Goal: Ask a question: Seek information or help from site administrators or community

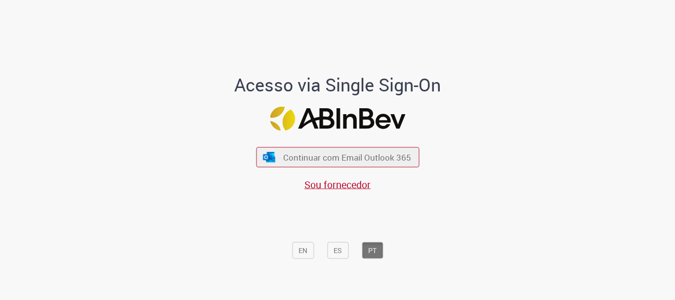
click at [395, 146] on div "Continuar com Email Outlook 365 Sou fornecedor" at bounding box center [337, 164] width 163 height 55
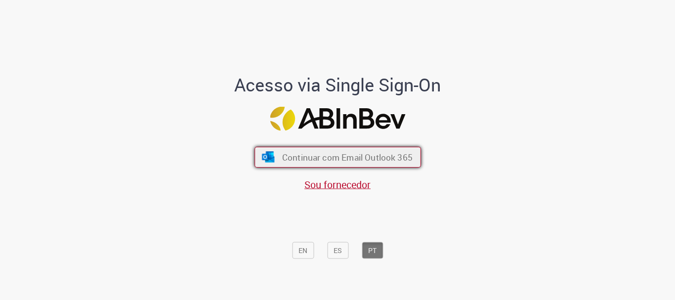
click at [393, 150] on button "Continuar com Email Outlook 365" at bounding box center [338, 157] width 167 height 21
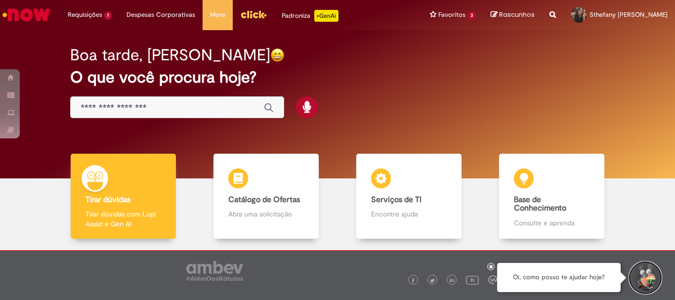
click at [656, 278] on button "Iniciar Conversa de Suporte" at bounding box center [646, 278] width 30 height 30
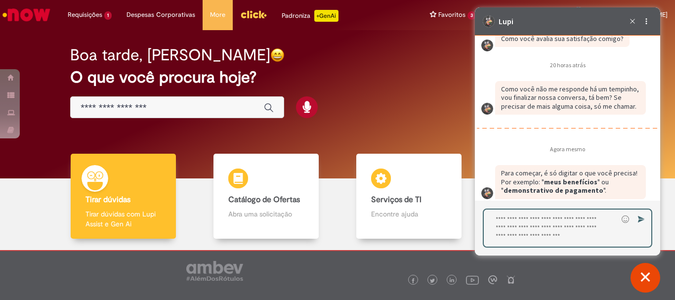
scroll to position [1411, 0]
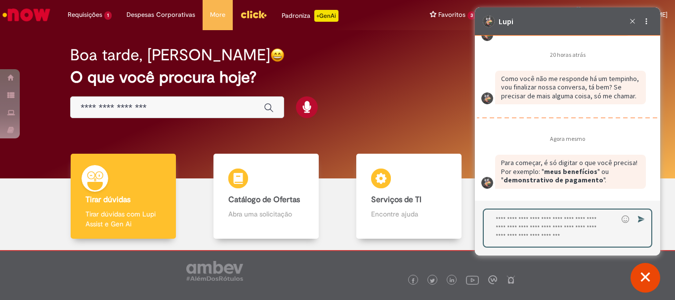
click at [585, 228] on textarea "Digite sua resposta aqui e pressione Enter para enviar" at bounding box center [551, 228] width 134 height 37
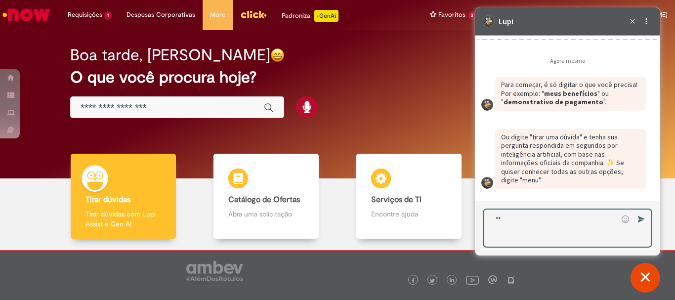
scroll to position [1433, 0]
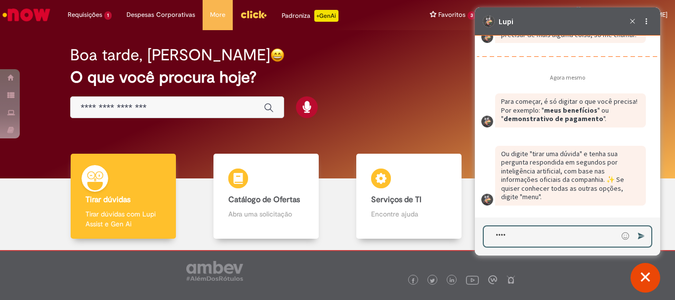
type textarea "****"
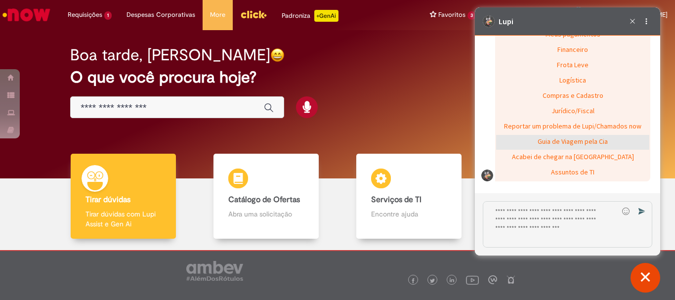
scroll to position [1665, 0]
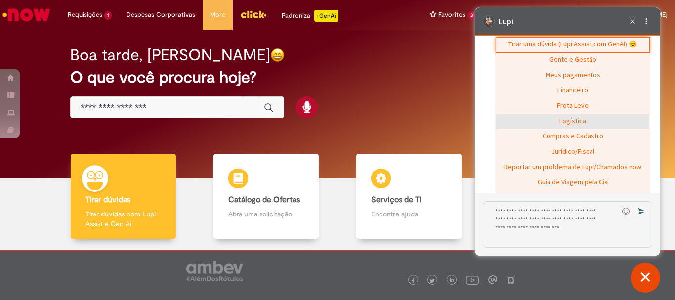
click at [584, 128] on div "Logística" at bounding box center [572, 121] width 153 height 15
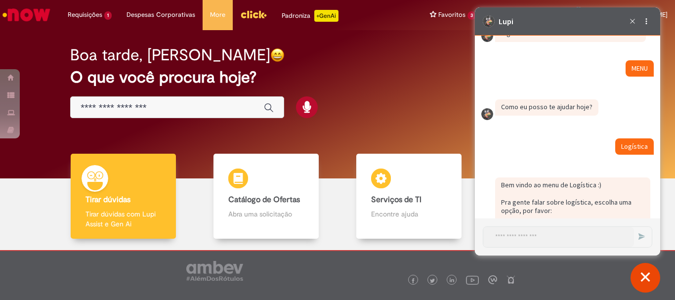
scroll to position [1701, 0]
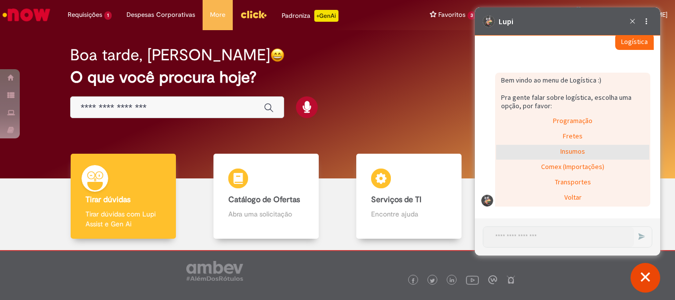
click at [586, 153] on div "Insumos" at bounding box center [572, 152] width 153 height 15
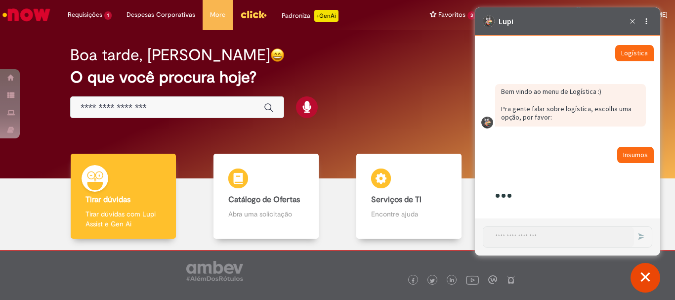
scroll to position [1764, 0]
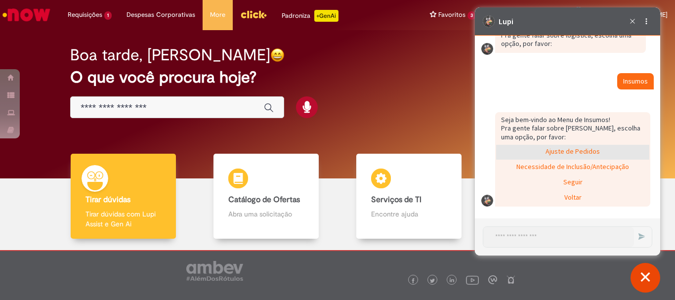
click at [577, 151] on div "Ajuste de Pedidos" at bounding box center [572, 152] width 153 height 15
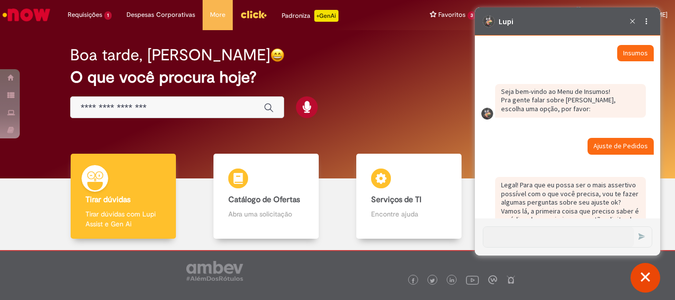
scroll to position [1823, 0]
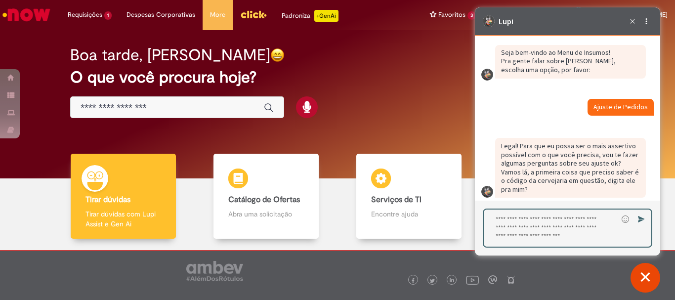
click at [530, 222] on textarea "Digite sua resposta aqui e pressione Enter para enviar" at bounding box center [551, 228] width 134 height 37
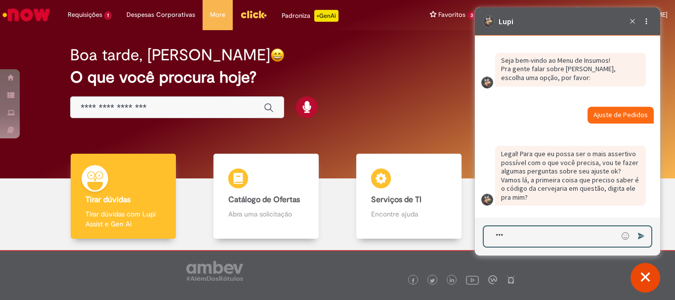
type textarea "****"
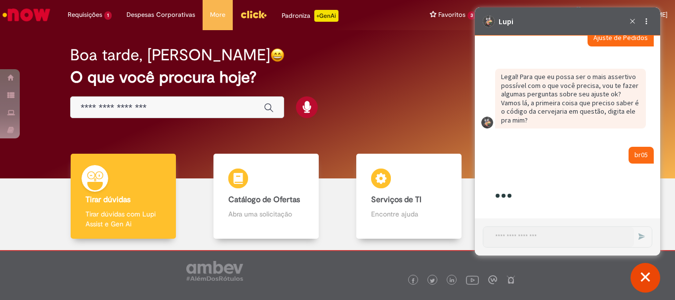
scroll to position [1935, 0]
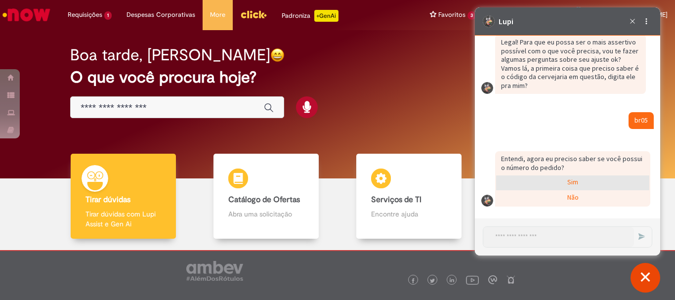
click at [570, 180] on div "Sim" at bounding box center [572, 182] width 153 height 15
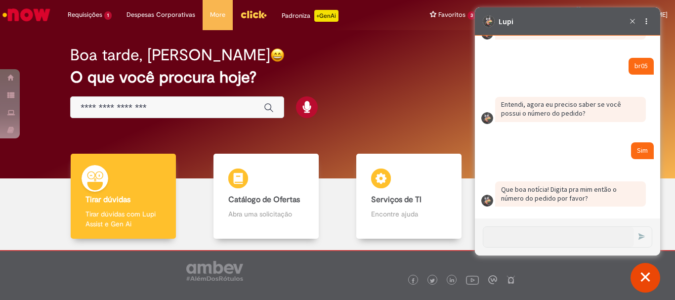
scroll to position [1990, 0]
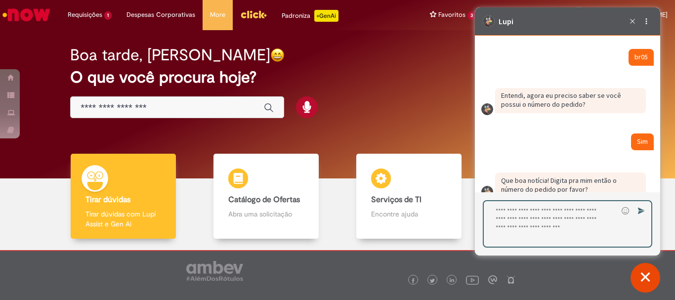
click at [553, 219] on textarea "Digite sua resposta aqui e pressione Enter para enviar" at bounding box center [551, 223] width 134 height 45
type textarea "**********"
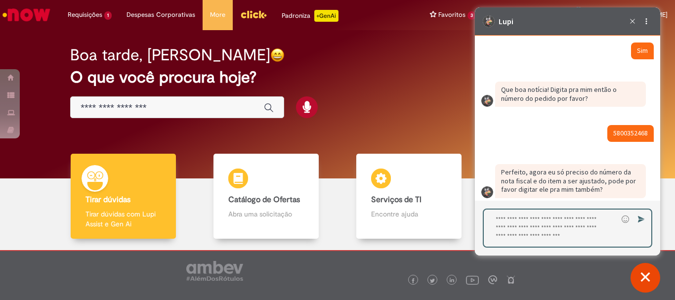
scroll to position [2098, 0]
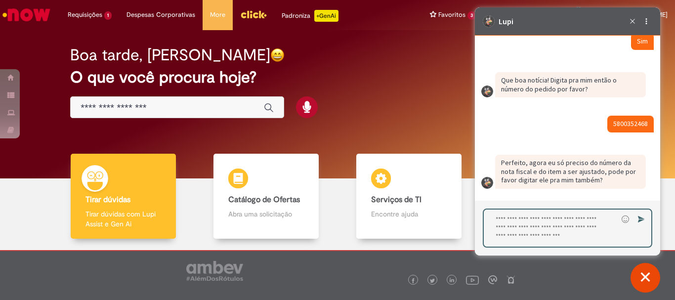
click at [529, 219] on textarea "Digite sua resposta aqui e pressione Enter para enviar" at bounding box center [551, 228] width 134 height 37
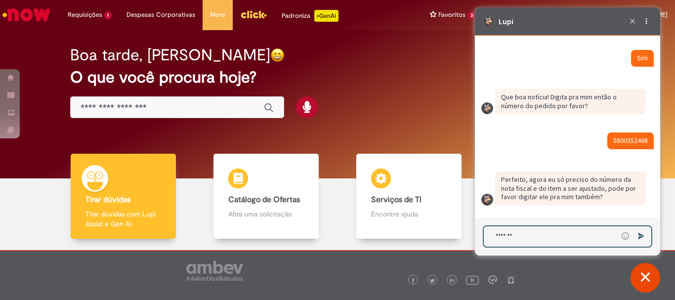
type textarea "********"
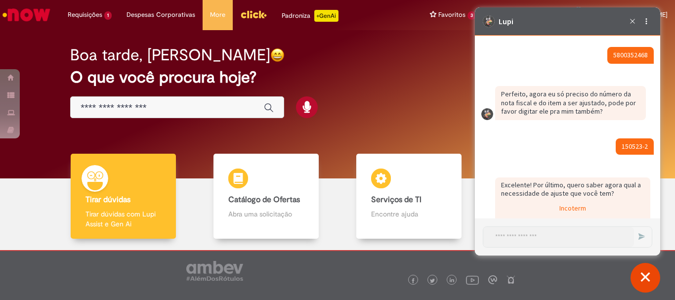
scroll to position [2301, 0]
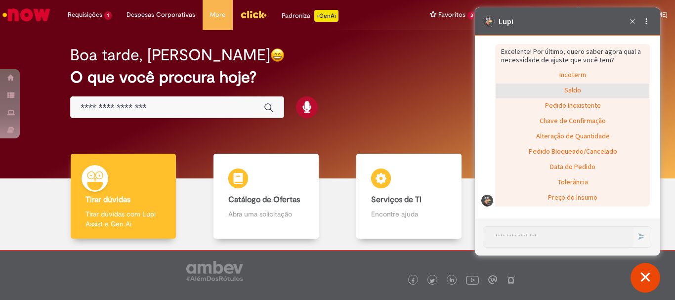
click at [573, 90] on div "Saldo" at bounding box center [572, 91] width 153 height 15
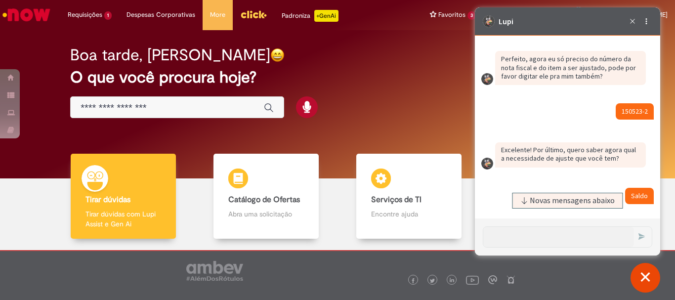
scroll to position [2144, 0]
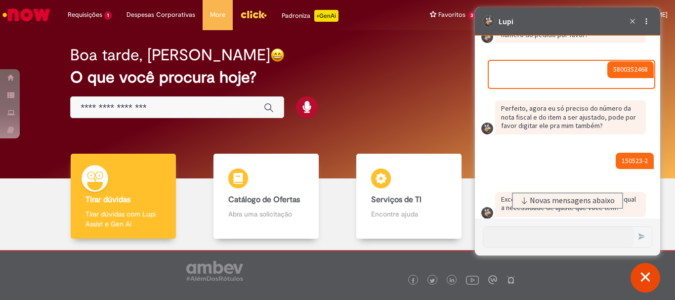
click at [637, 74] on fragment "5800352468" at bounding box center [630, 69] width 35 height 9
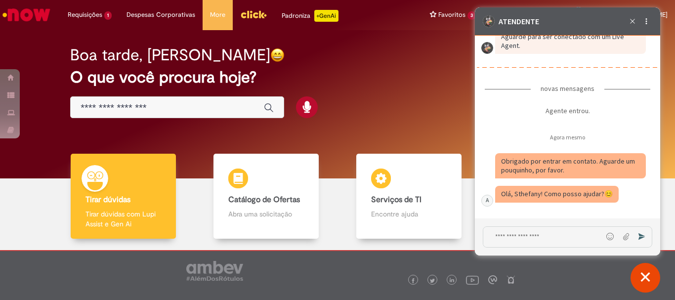
scroll to position [2459, 0]
click at [544, 236] on textarea "Digite sua mensagem e pressione Enter para enviar" at bounding box center [542, 237] width 119 height 20
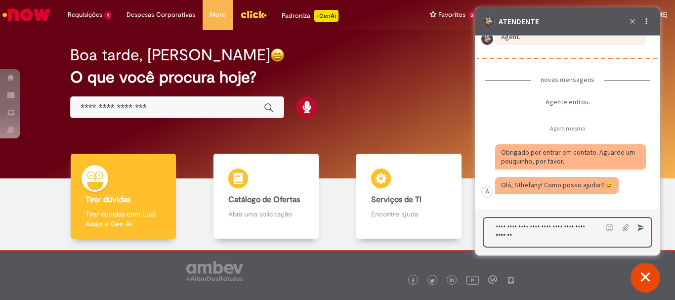
type textarea "**********"
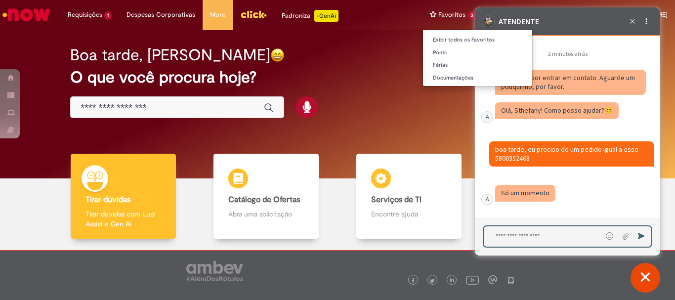
scroll to position [2521, 0]
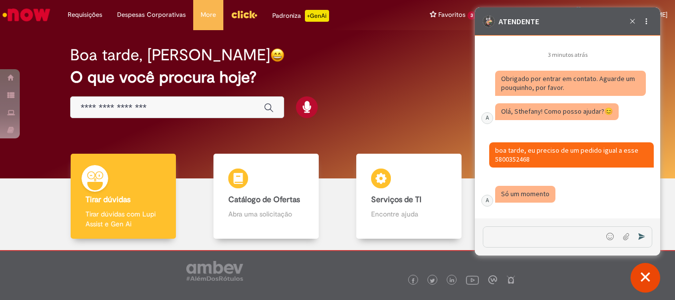
click at [600, 212] on div "Caixa de diálogo de bate-papo" at bounding box center [564, 198] width 166 height 27
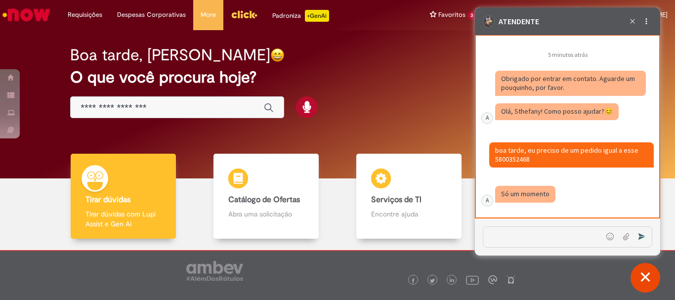
click at [549, 204] on div "Caixa de diálogo de bate-papo" at bounding box center [570, 196] width 151 height 21
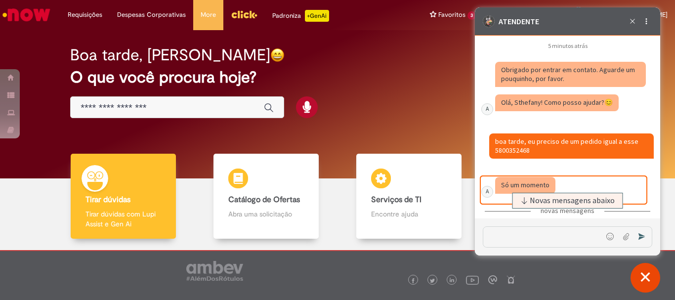
scroll to position [2624, 0]
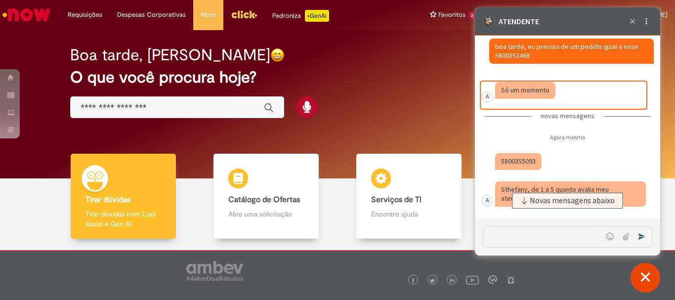
click at [527, 166] on div "Caixa de diálogo de bate-papo" at bounding box center [518, 161] width 46 height 17
click at [522, 161] on fragment "5800355093" at bounding box center [518, 161] width 35 height 9
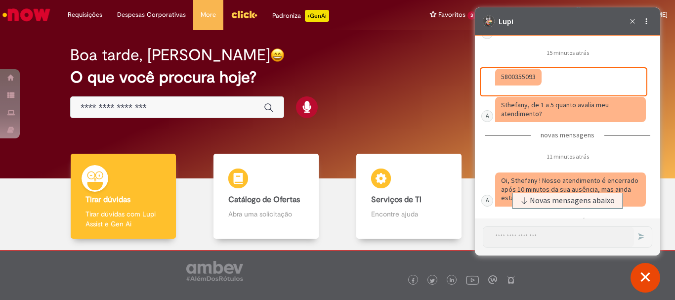
scroll to position [2778, 0]
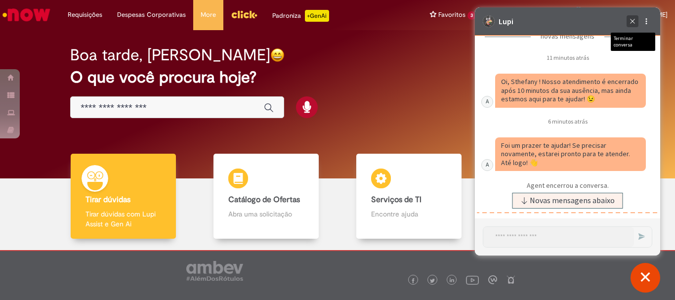
click at [632, 21] on icon "Terminar conversa" at bounding box center [632, 21] width 11 height 11
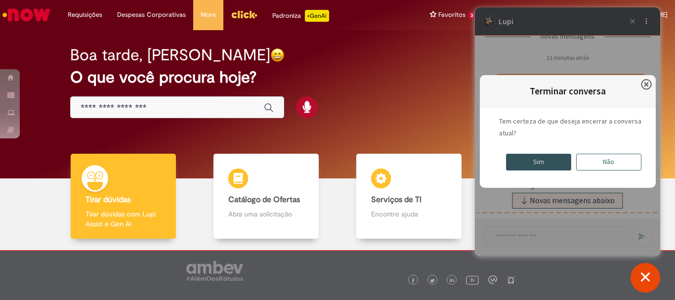
click at [540, 160] on div "Sim" at bounding box center [538, 162] width 65 height 17
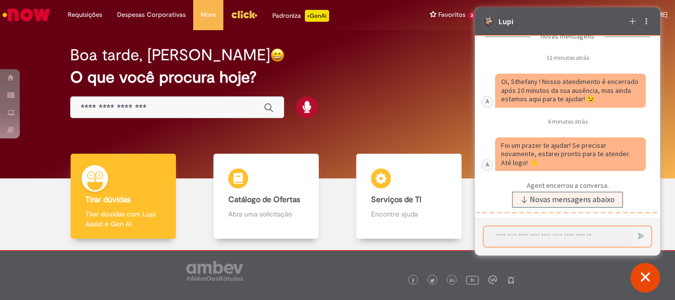
scroll to position [2889, 0]
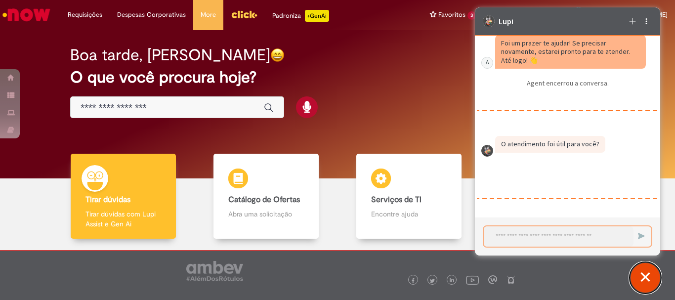
click at [652, 278] on button "Fechar conversa de suporte" at bounding box center [646, 278] width 30 height 30
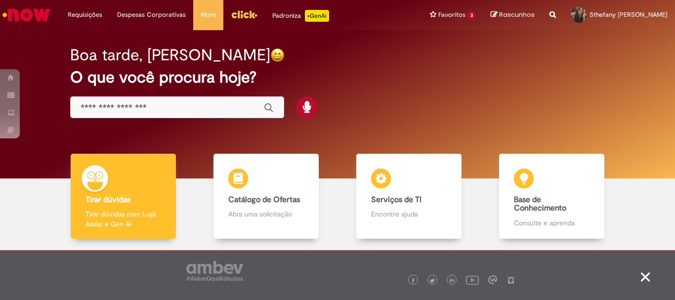
scroll to position [2888, 0]
